Goal: Task Accomplishment & Management: Use online tool/utility

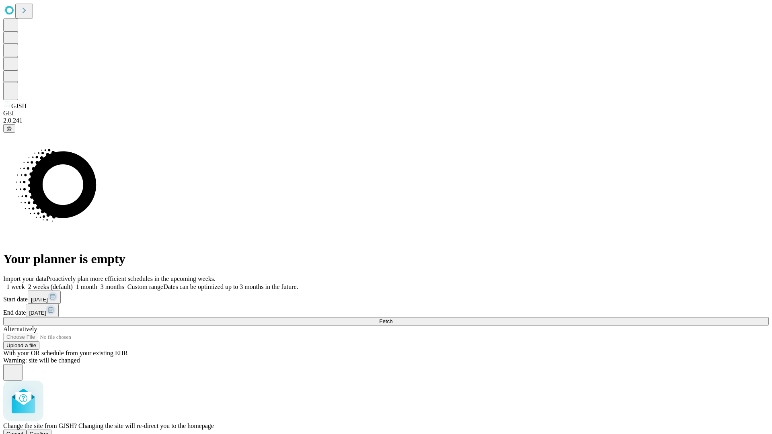
click at [49, 431] on span "Confirm" at bounding box center [39, 434] width 19 height 6
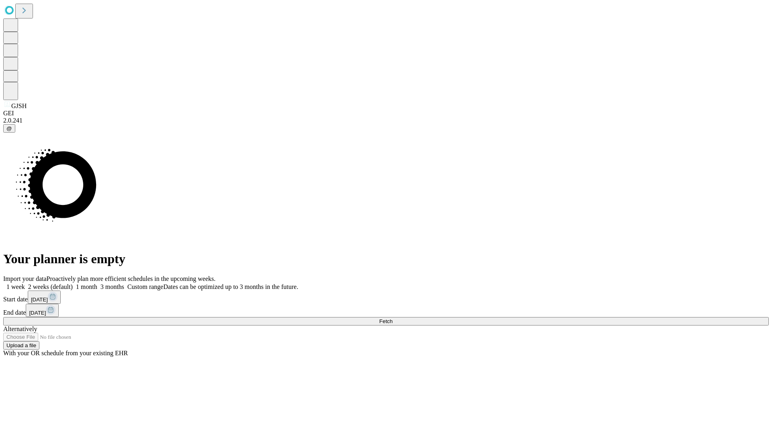
click at [25, 284] on label "1 week" at bounding box center [14, 287] width 22 height 7
click at [393, 319] on span "Fetch" at bounding box center [385, 322] width 13 height 6
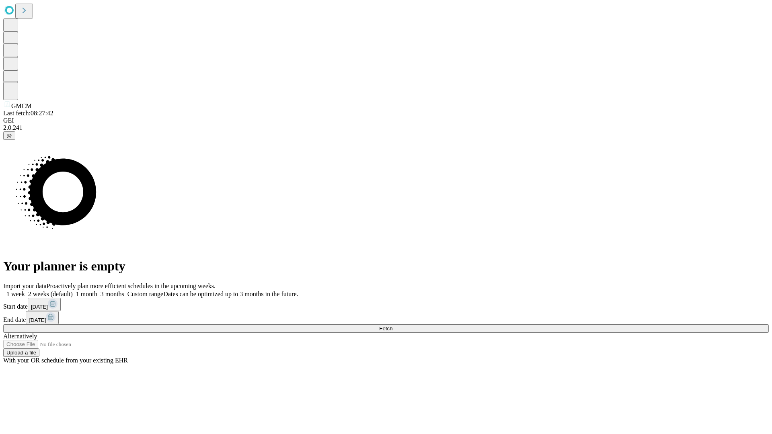
click at [25, 291] on label "1 week" at bounding box center [14, 294] width 22 height 7
click at [393, 326] on span "Fetch" at bounding box center [385, 329] width 13 height 6
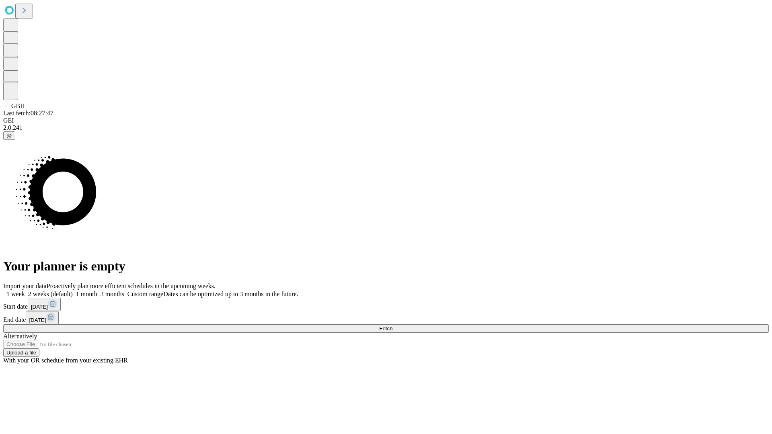
click at [25, 291] on label "1 week" at bounding box center [14, 294] width 22 height 7
click at [393, 326] on span "Fetch" at bounding box center [385, 329] width 13 height 6
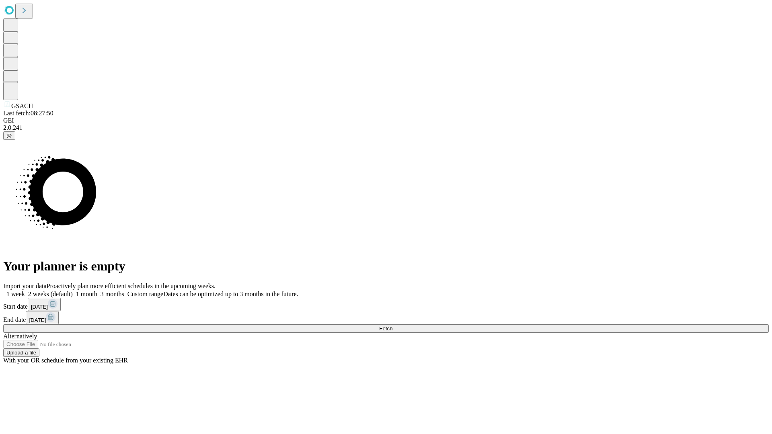
click at [393, 326] on span "Fetch" at bounding box center [385, 329] width 13 height 6
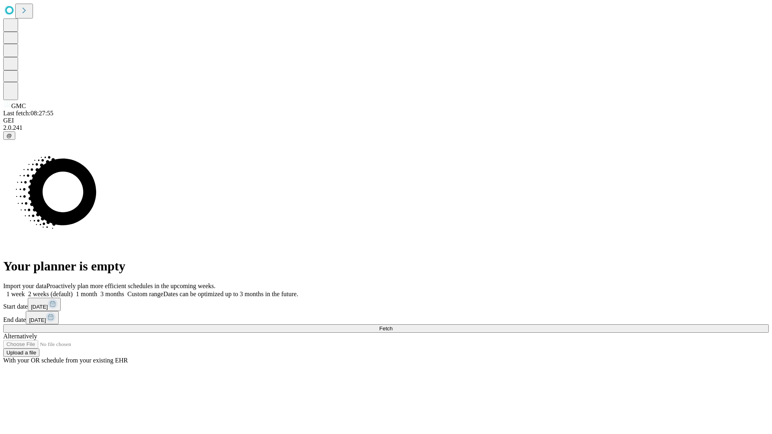
click at [393, 326] on span "Fetch" at bounding box center [385, 329] width 13 height 6
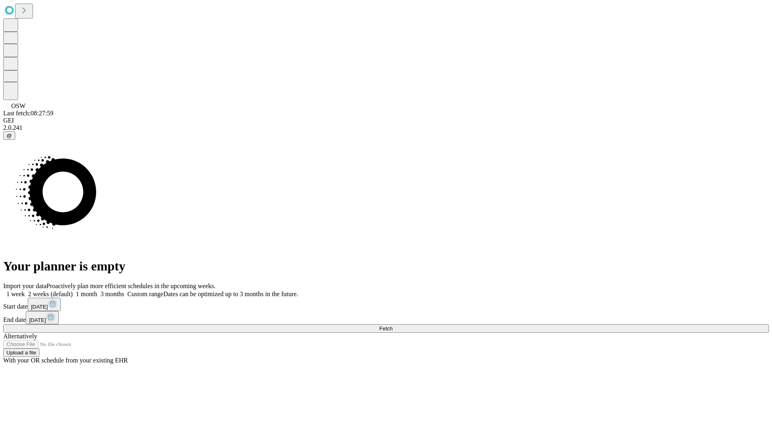
click at [25, 291] on label "1 week" at bounding box center [14, 294] width 22 height 7
click at [393, 326] on span "Fetch" at bounding box center [385, 329] width 13 height 6
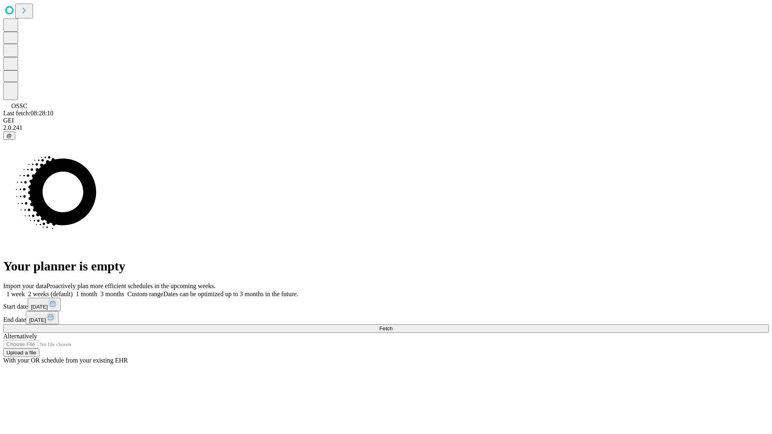
click at [25, 291] on label "1 week" at bounding box center [14, 294] width 22 height 7
click at [393, 326] on span "Fetch" at bounding box center [385, 329] width 13 height 6
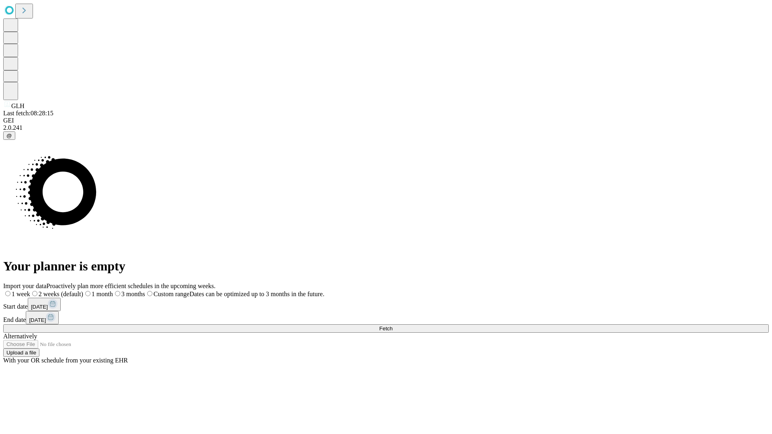
click at [30, 291] on label "1 week" at bounding box center [16, 294] width 27 height 7
click at [393, 326] on span "Fetch" at bounding box center [385, 329] width 13 height 6
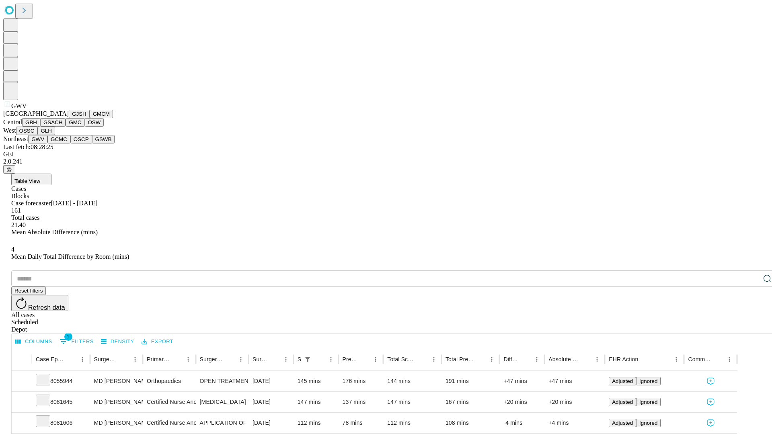
click at [62, 144] on button "GCMC" at bounding box center [58, 139] width 23 height 8
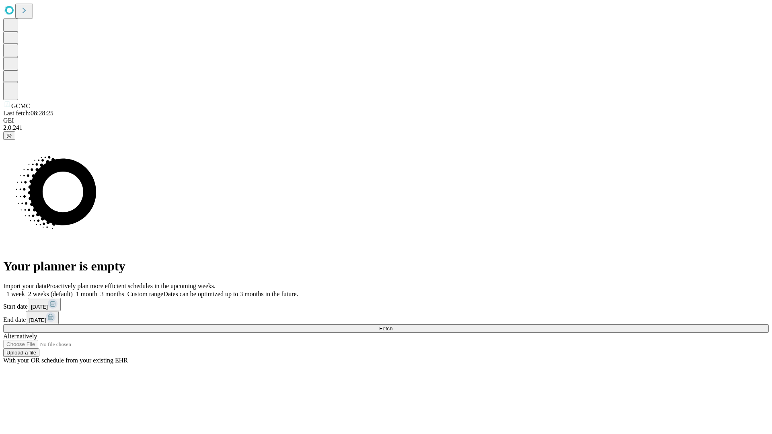
click at [25, 291] on label "1 week" at bounding box center [14, 294] width 22 height 7
click at [393, 326] on span "Fetch" at bounding box center [385, 329] width 13 height 6
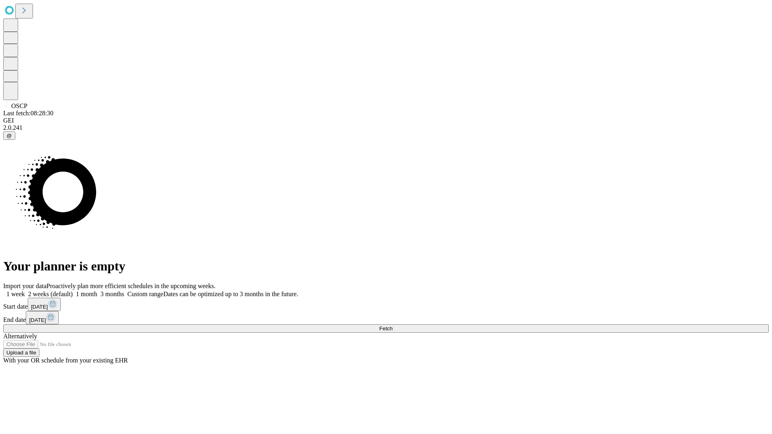
click at [25, 291] on label "1 week" at bounding box center [14, 294] width 22 height 7
click at [393, 326] on span "Fetch" at bounding box center [385, 329] width 13 height 6
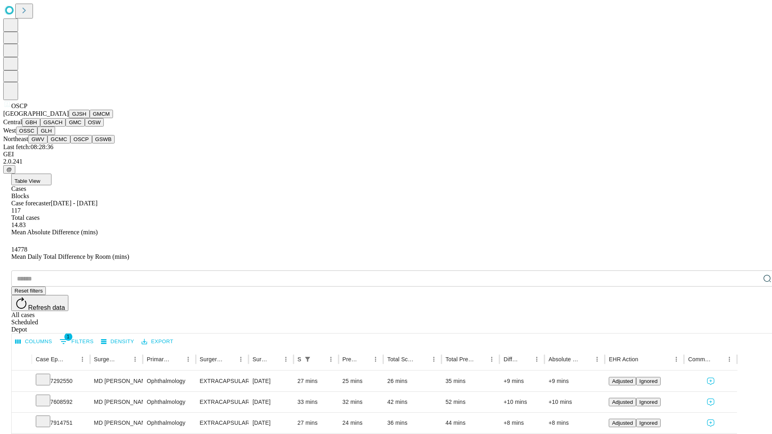
click at [92, 144] on button "GSWB" at bounding box center [103, 139] width 23 height 8
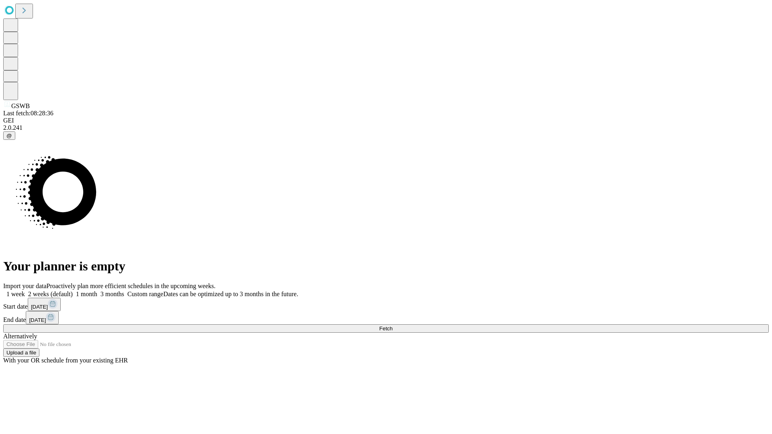
click at [25, 291] on label "1 week" at bounding box center [14, 294] width 22 height 7
click at [393, 326] on span "Fetch" at bounding box center [385, 329] width 13 height 6
